Goal: Obtain resource: Download file/media

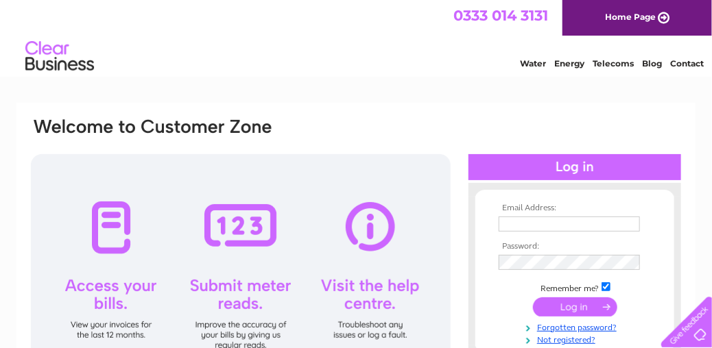
type input "info@delixpress.uk"
click at [569, 305] on input "submit" at bounding box center [575, 307] width 84 height 19
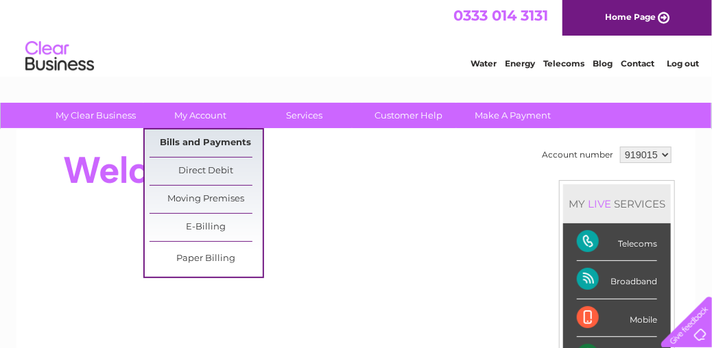
click at [206, 136] on link "Bills and Payments" at bounding box center [206, 143] width 113 height 27
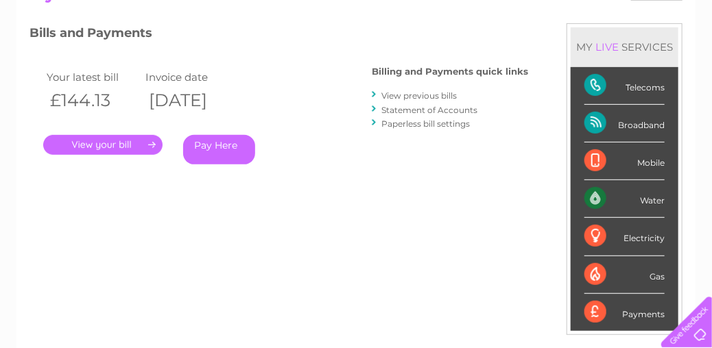
scroll to position [188, 0]
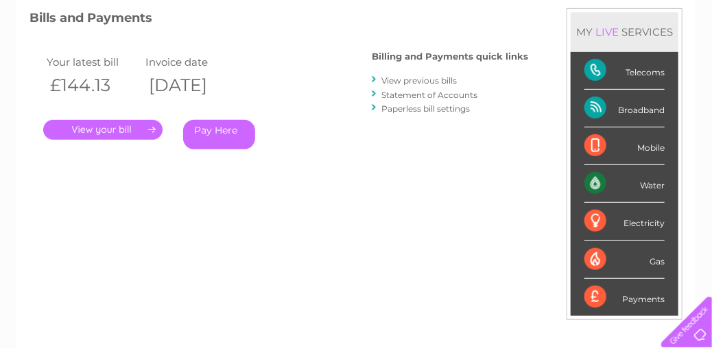
click at [80, 123] on link "." at bounding box center [102, 130] width 119 height 20
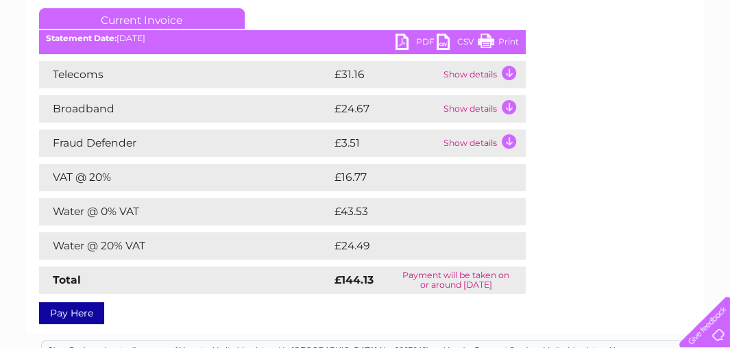
scroll to position [187, 0]
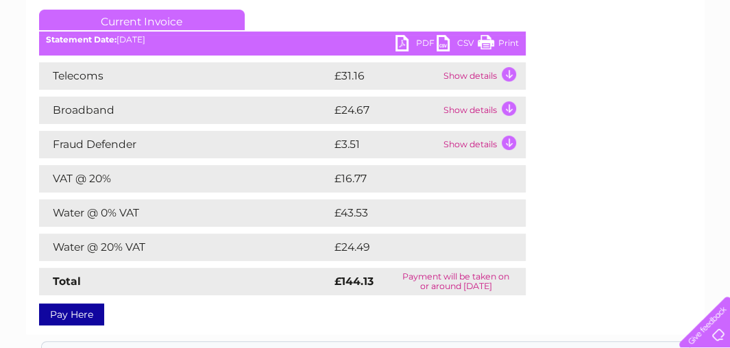
click at [404, 41] on link "PDF" at bounding box center [416, 45] width 41 height 20
click at [416, 44] on link "PDF" at bounding box center [416, 45] width 41 height 20
click at [404, 40] on link "PDF" at bounding box center [416, 45] width 41 height 20
click at [345, 38] on div "Statement Date: 09/09/2025" at bounding box center [282, 40] width 487 height 10
click at [420, 40] on link "PDF" at bounding box center [416, 45] width 41 height 20
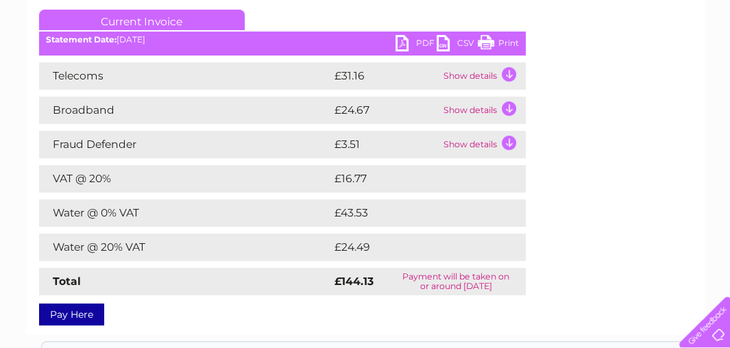
click at [420, 40] on link "PDF" at bounding box center [416, 45] width 41 height 20
